Goal: Transaction & Acquisition: Book appointment/travel/reservation

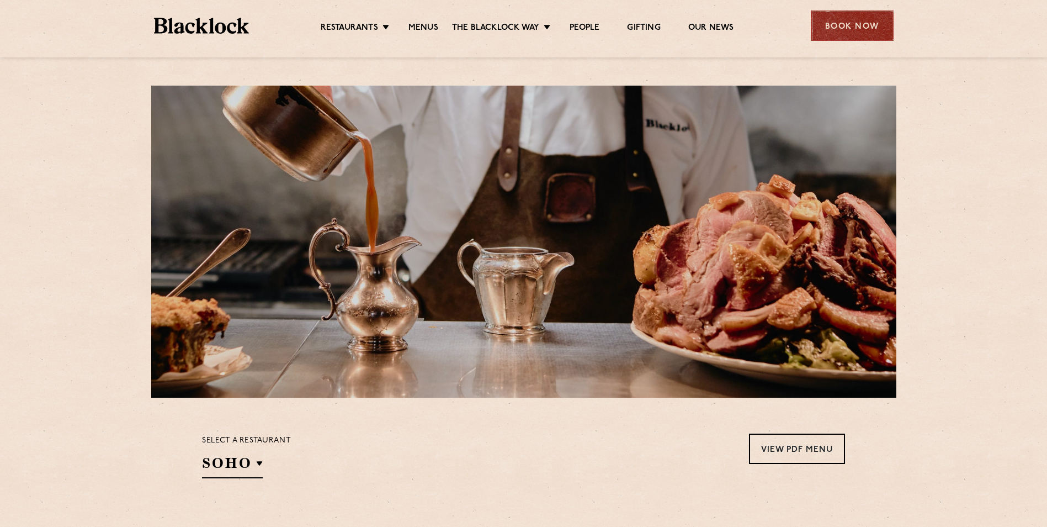
click at [836, 22] on div "Book Now" at bounding box center [852, 25] width 83 height 30
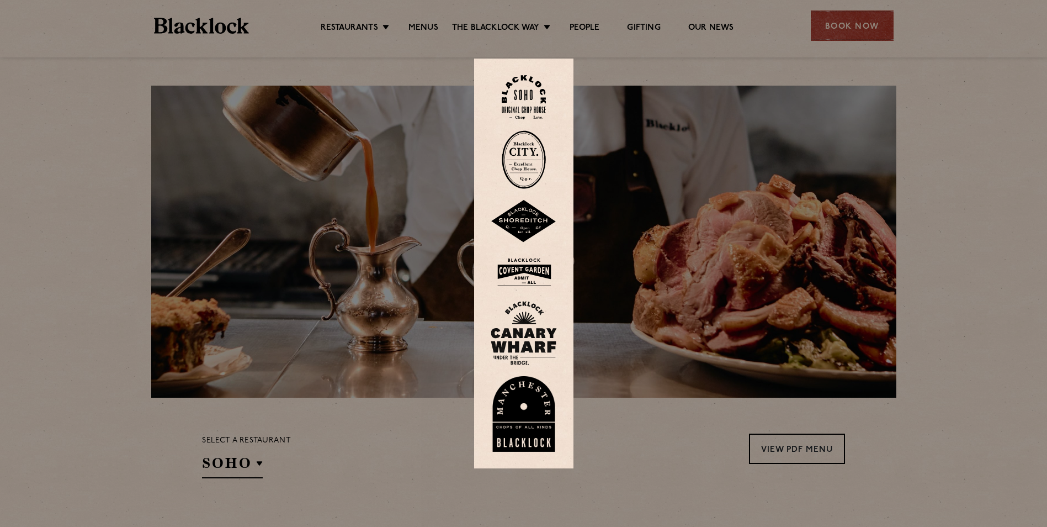
click at [534, 268] on img at bounding box center [524, 272] width 66 height 36
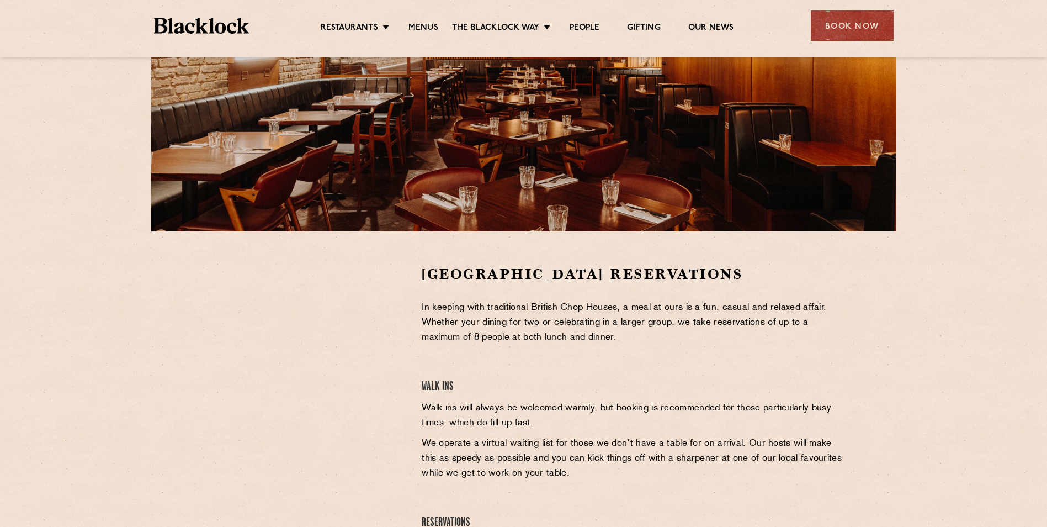
scroll to position [221, 0]
